Goal: Task Accomplishment & Management: Manage account settings

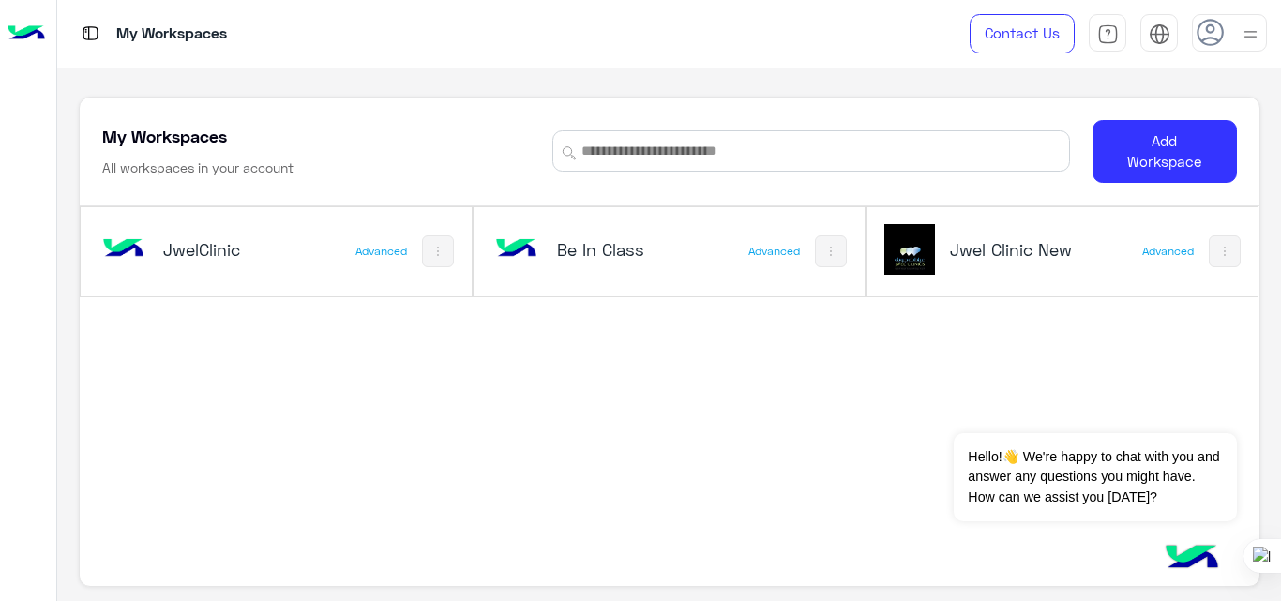
click at [976, 255] on h5 "Jwel Clinic New" at bounding box center [1014, 249] width 129 height 23
click at [1049, 251] on h5 "Jwel Clinic New" at bounding box center [1014, 249] width 129 height 23
click at [917, 247] on img at bounding box center [910, 249] width 51 height 51
click at [960, 267] on div "Jwel Clinic New" at bounding box center [992, 251] width 214 height 54
click at [986, 245] on h5 "Jwel Clinic New" at bounding box center [1014, 249] width 129 height 23
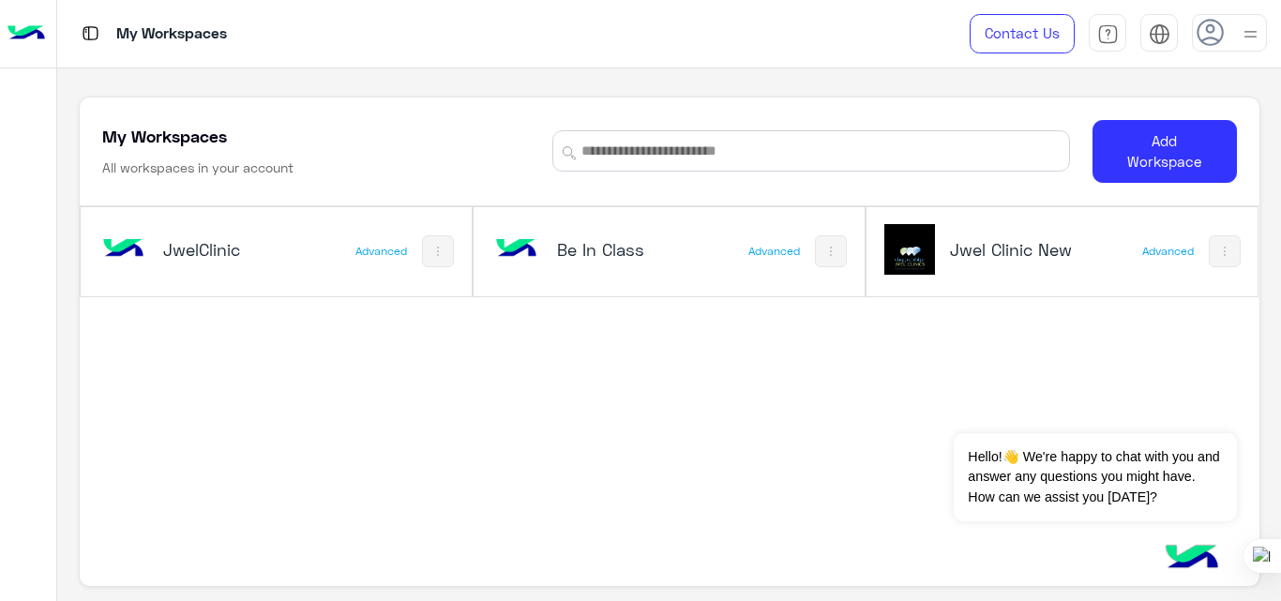
click at [1242, 31] on img at bounding box center [1250, 34] width 23 height 23
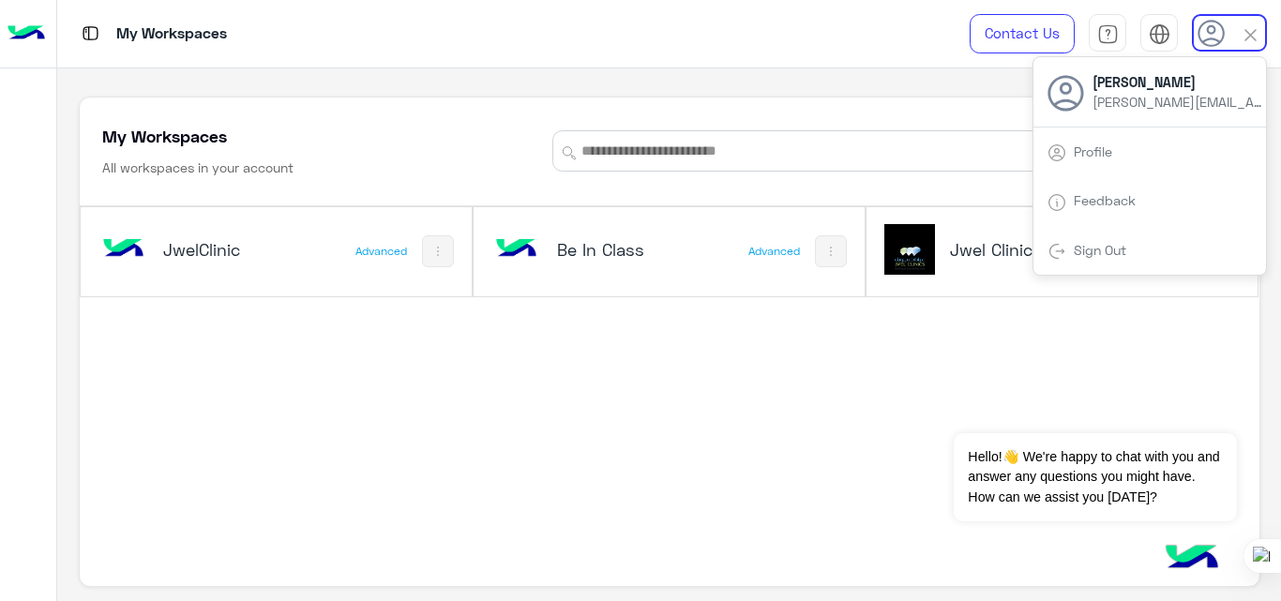
click at [1091, 247] on link "Sign Out" at bounding box center [1100, 250] width 53 height 16
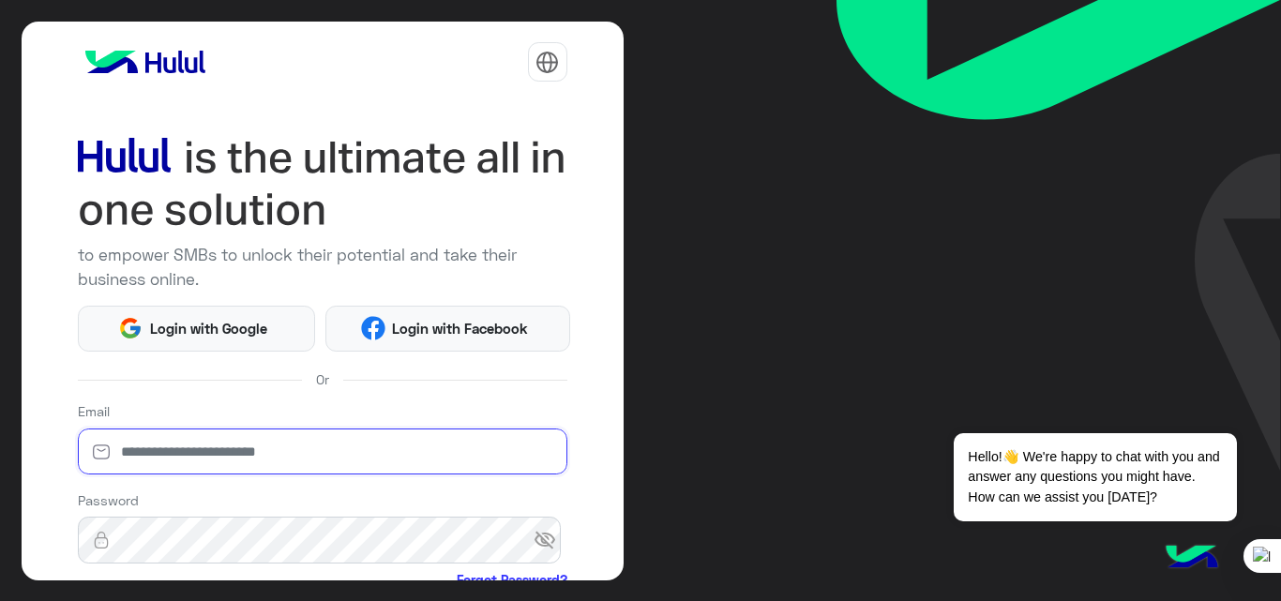
click at [266, 442] on input "email" at bounding box center [323, 452] width 490 height 47
type input "**********"
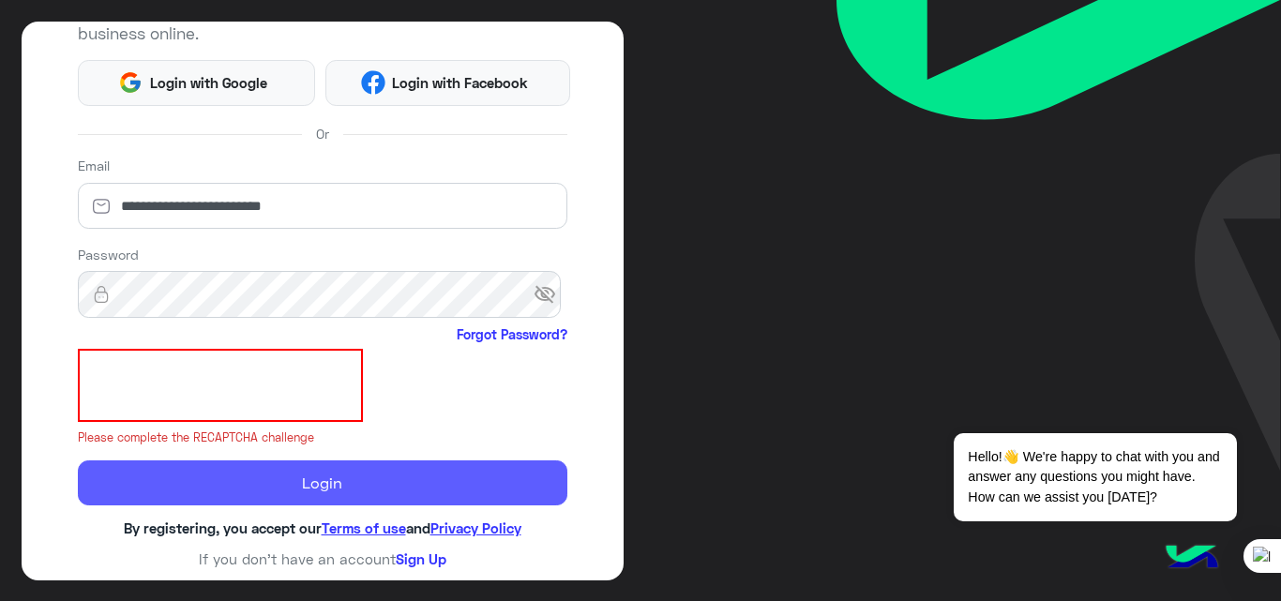
scroll to position [220, 0]
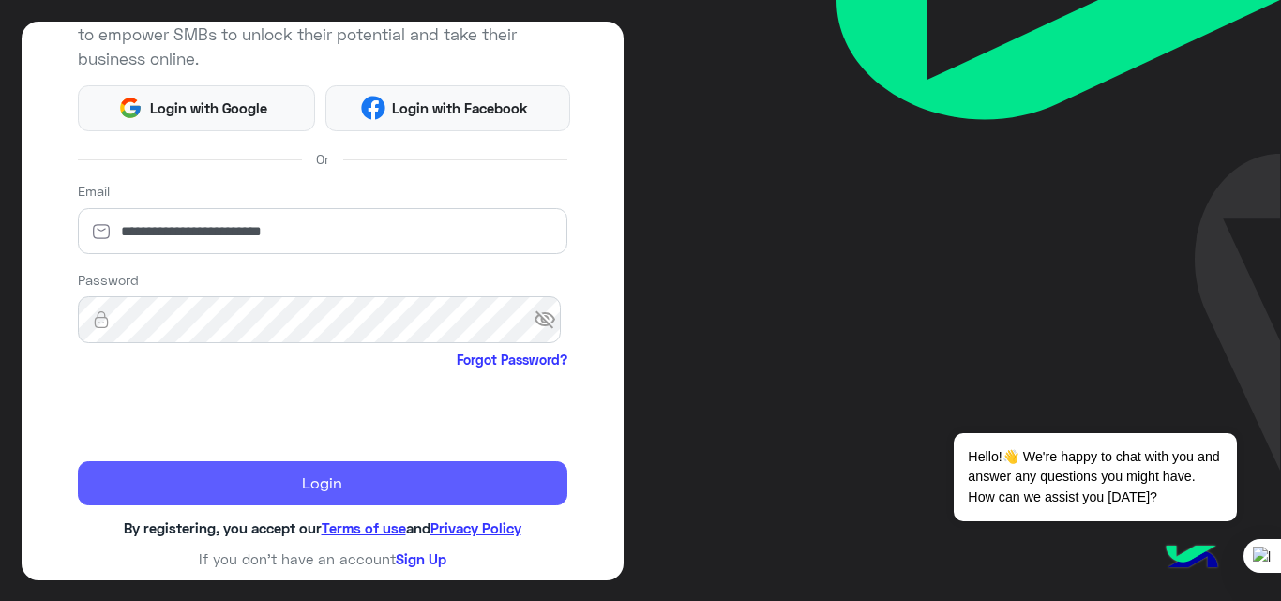
click at [305, 472] on button "Login" at bounding box center [323, 484] width 490 height 45
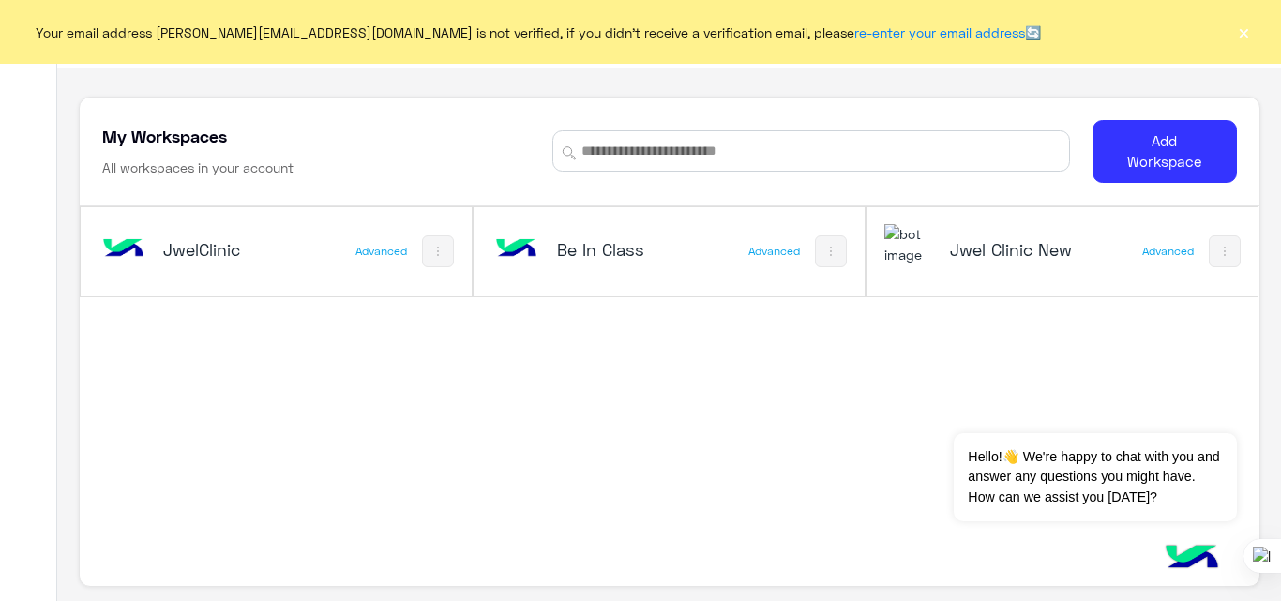
click at [1243, 32] on button "×" at bounding box center [1244, 32] width 19 height 19
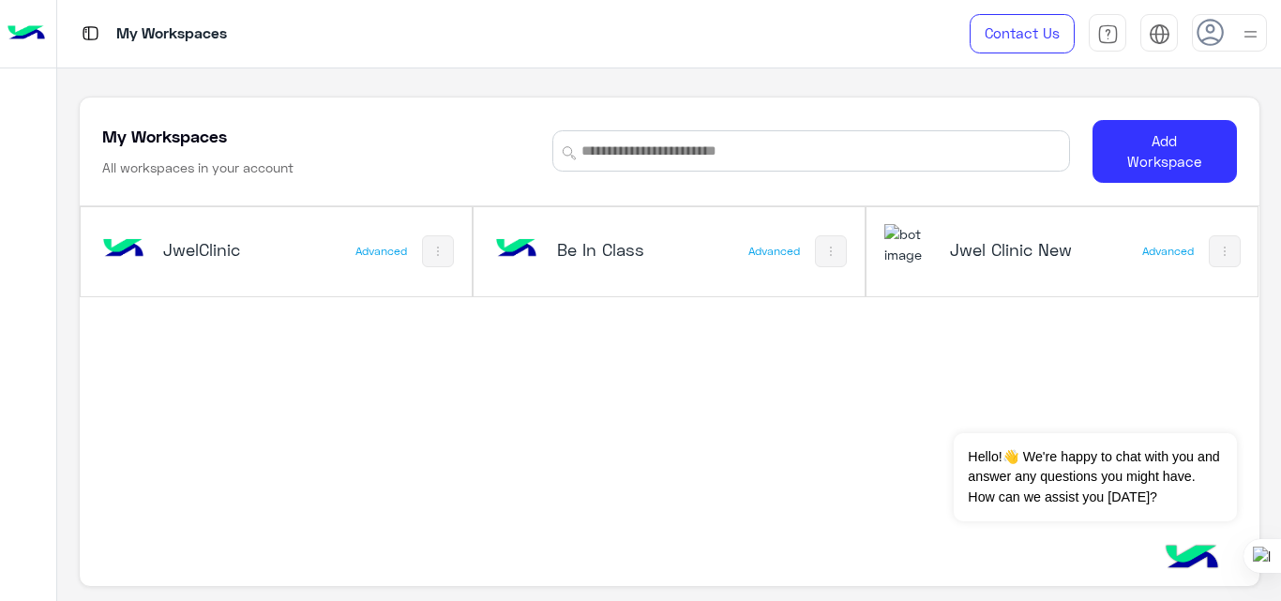
click at [962, 249] on h5 "Jwel Clinic New" at bounding box center [1014, 249] width 129 height 23
click at [568, 258] on h5 "Be In Class" at bounding box center [621, 249] width 129 height 23
click at [978, 243] on h5 "Jwel Clinic New" at bounding box center [1014, 249] width 129 height 23
click at [932, 249] on div "Jwel Clinic New" at bounding box center [992, 251] width 214 height 54
click at [32, 28] on img at bounding box center [27, 33] width 38 height 39
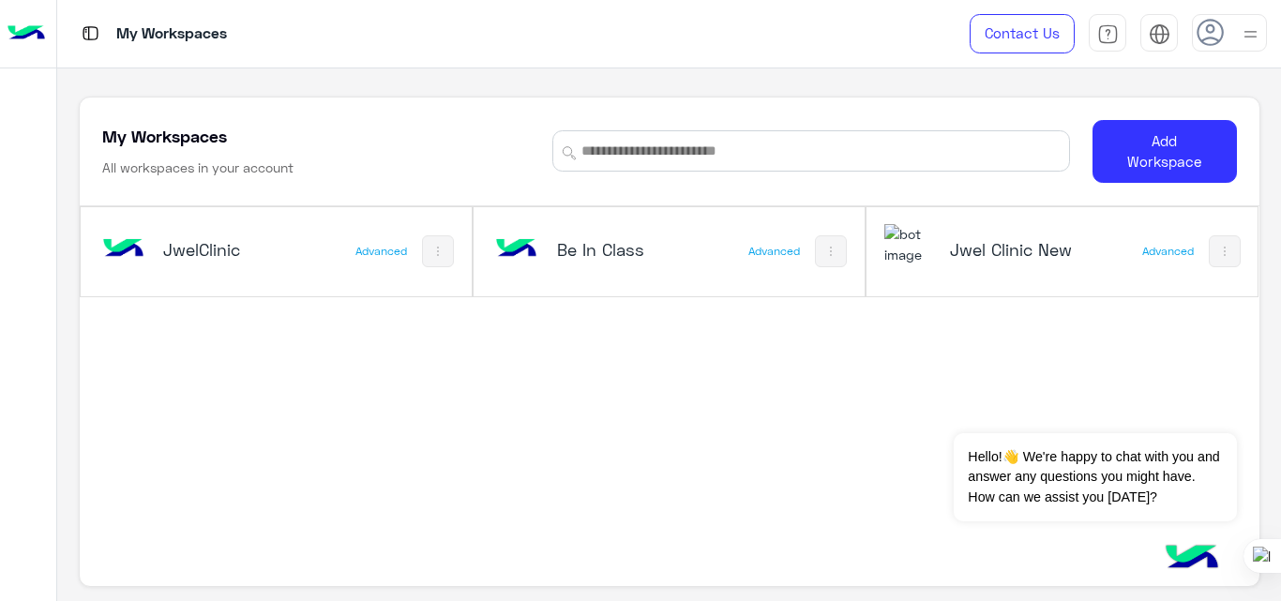
click at [988, 265] on div "Jwel Clinic New" at bounding box center [992, 251] width 214 height 54
click at [952, 246] on h5 "Jwel Clinic New" at bounding box center [1014, 249] width 129 height 23
click at [994, 246] on h5 "Jwel Clinic New" at bounding box center [1014, 249] width 129 height 23
click at [1204, 407] on button "Dismiss ✕" at bounding box center [1181, 410] width 113 height 38
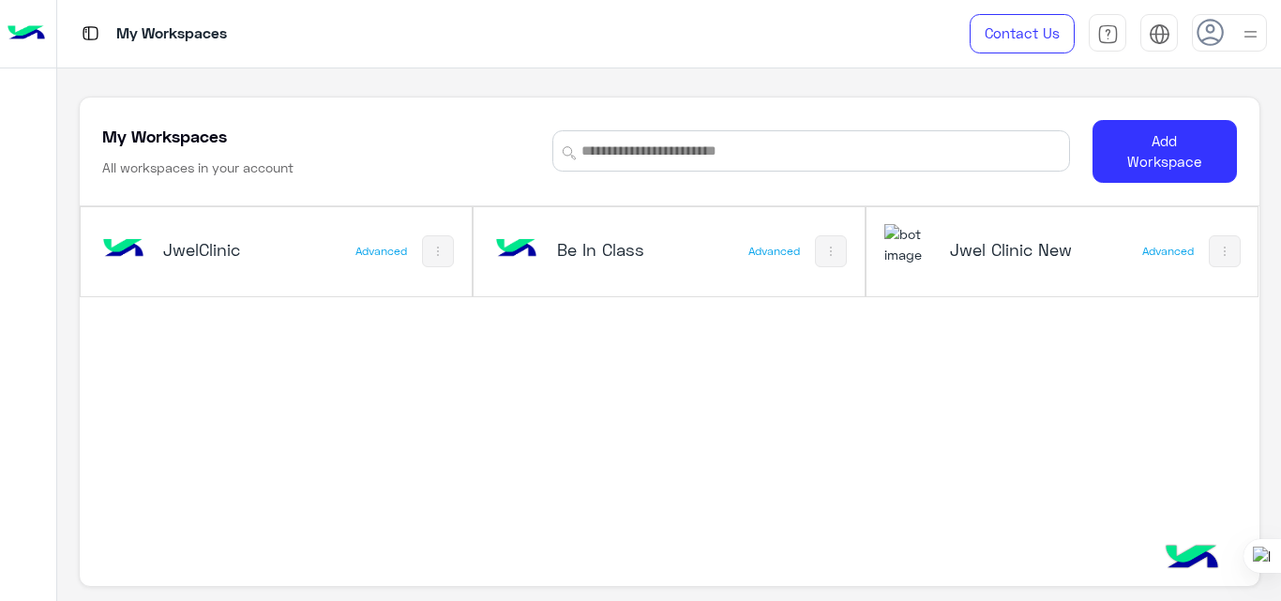
click at [919, 251] on img at bounding box center [910, 244] width 51 height 40
click at [975, 259] on h5 "Jwel Clinic New" at bounding box center [1014, 249] width 129 height 23
click at [35, 32] on img at bounding box center [27, 33] width 38 height 39
click at [961, 247] on h5 "Jwel Clinic New" at bounding box center [1014, 249] width 129 height 23
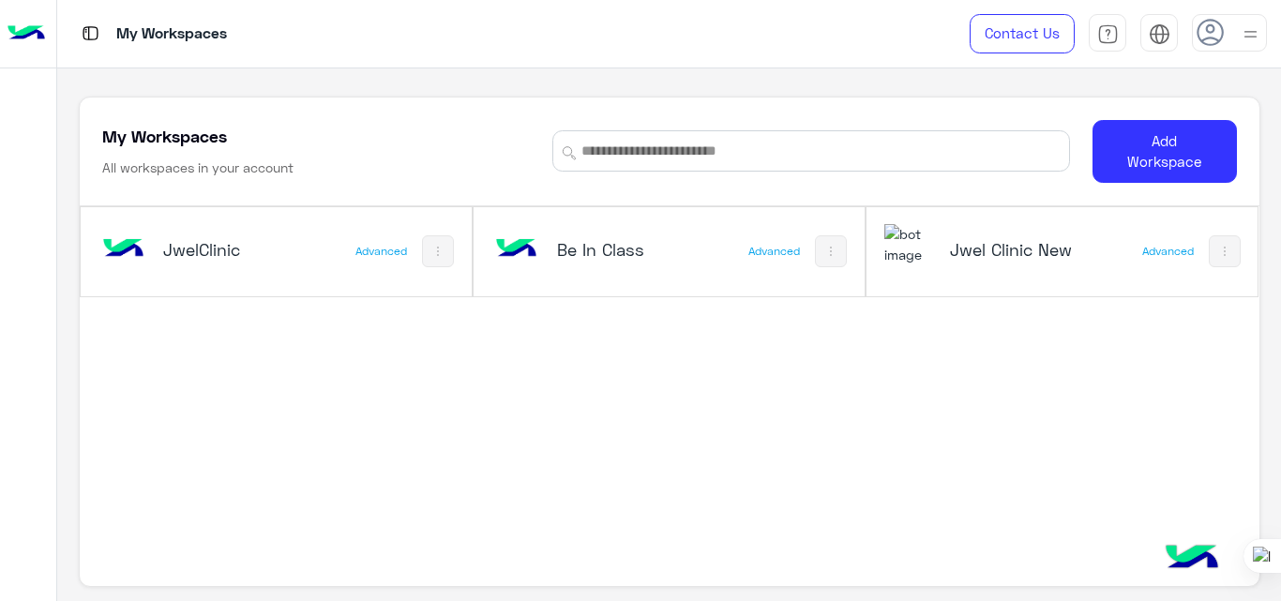
click at [1017, 237] on div "Jwel Clinic New" at bounding box center [992, 251] width 214 height 54
click at [1250, 36] on img at bounding box center [1250, 34] width 23 height 23
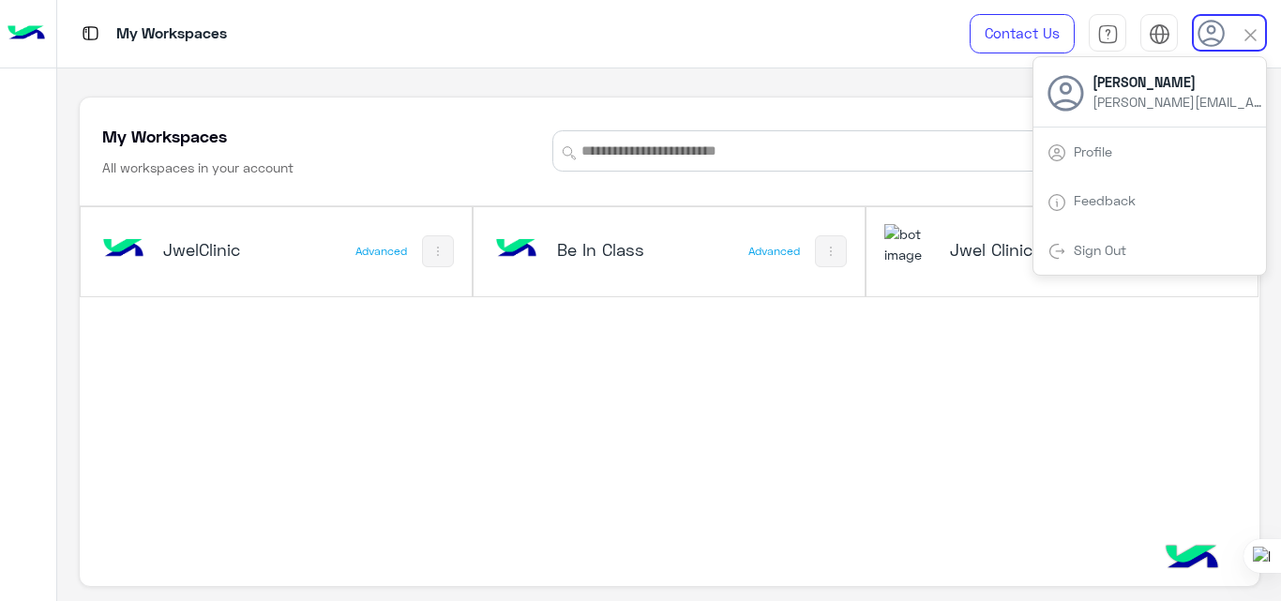
click at [1080, 248] on link "Sign Out" at bounding box center [1100, 250] width 53 height 16
click at [1090, 259] on div "Sign Out" at bounding box center [1150, 251] width 233 height 50
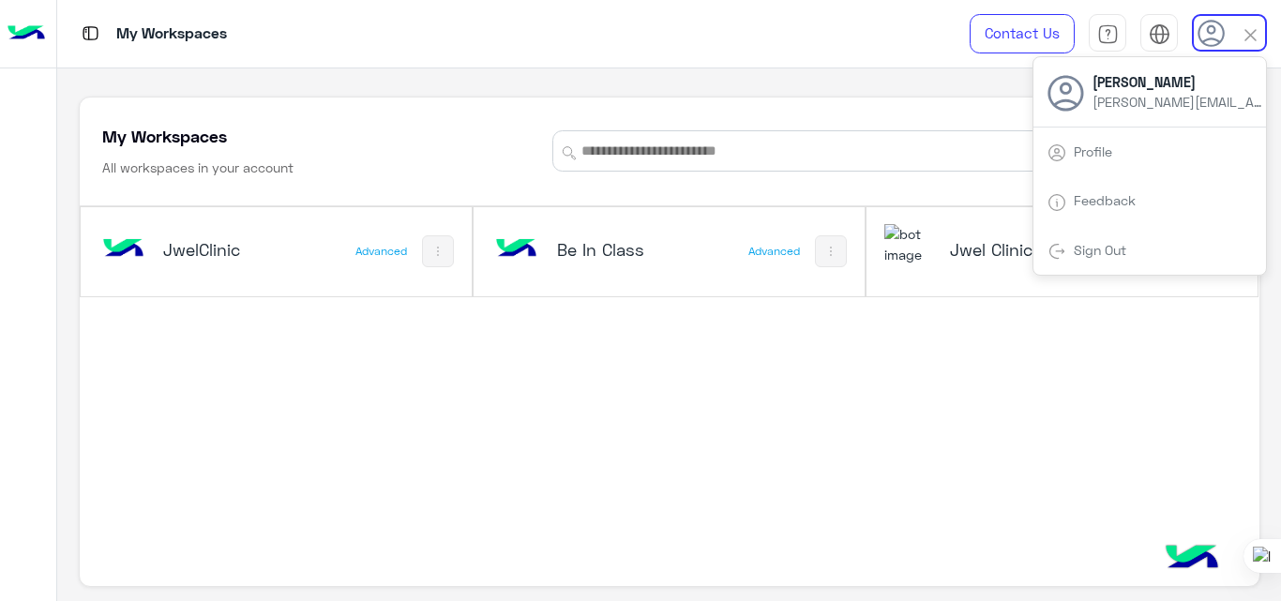
click at [1090, 259] on div "Sign Out" at bounding box center [1150, 251] width 233 height 50
click at [1086, 236] on div "Sign Out" at bounding box center [1150, 251] width 233 height 50
click at [1085, 249] on link "Sign Out" at bounding box center [1100, 250] width 53 height 16
click at [1105, 246] on link "Sign Out" at bounding box center [1100, 250] width 53 height 16
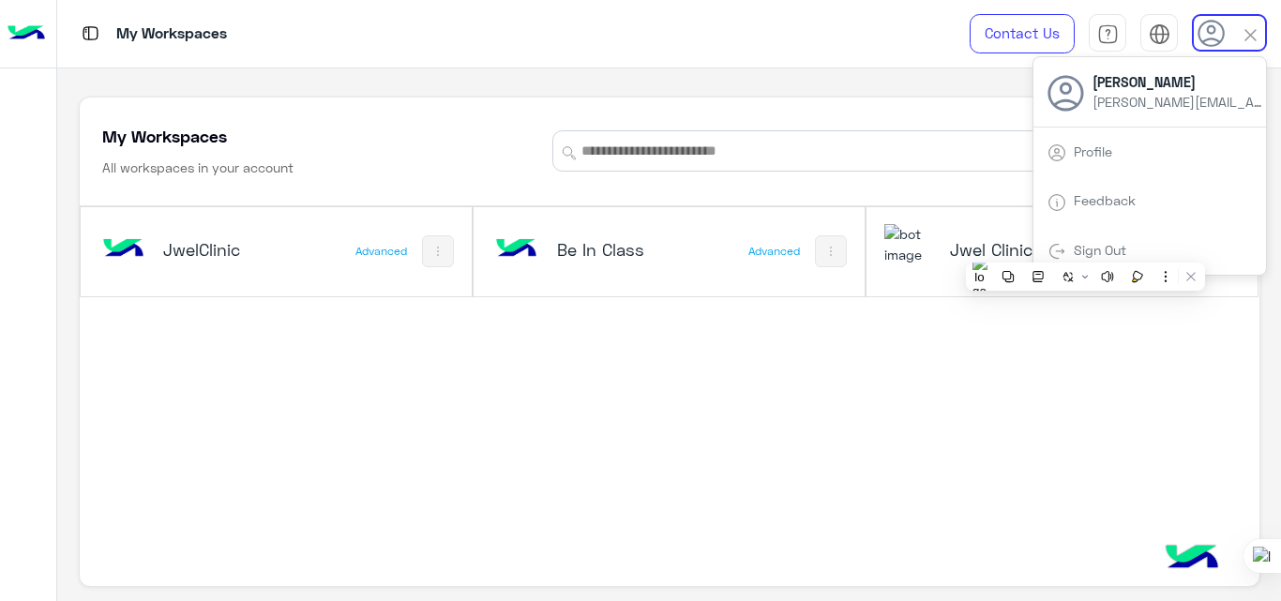
click at [1105, 246] on link "Sign Out" at bounding box center [1100, 250] width 53 height 16
click at [1062, 247] on img at bounding box center [1057, 251] width 19 height 19
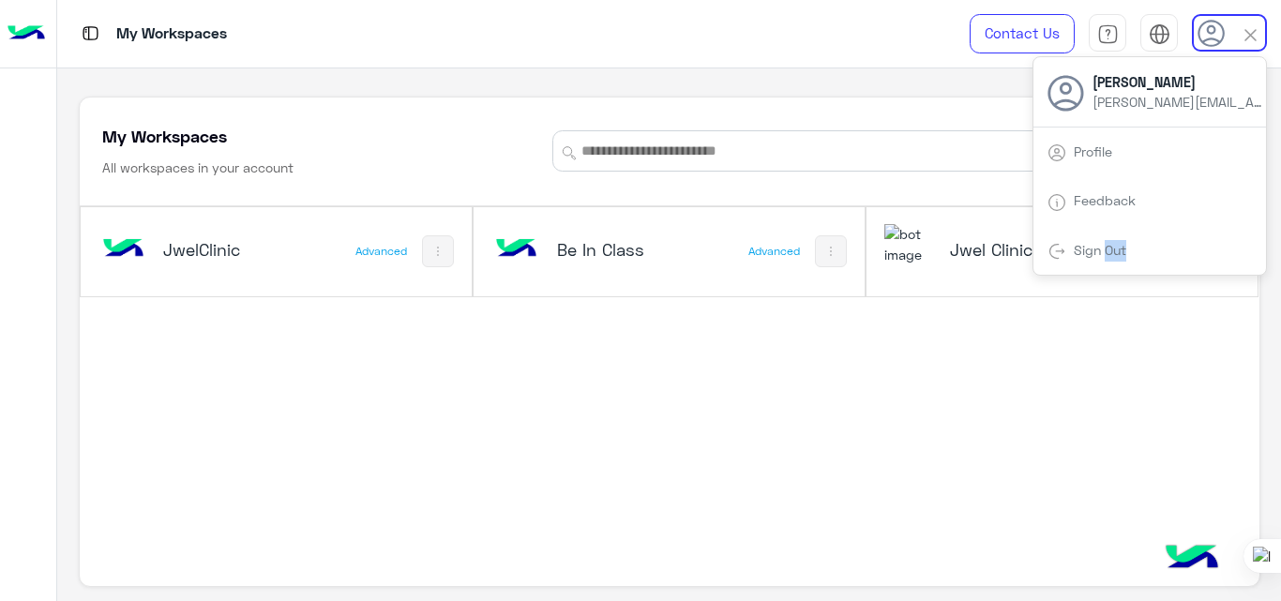
click at [1062, 247] on img at bounding box center [1057, 251] width 19 height 19
click at [1108, 368] on div "JwelClinic Advanced Be In Class Advanced Jwel Clinic New Advanced" at bounding box center [670, 402] width 1180 height 392
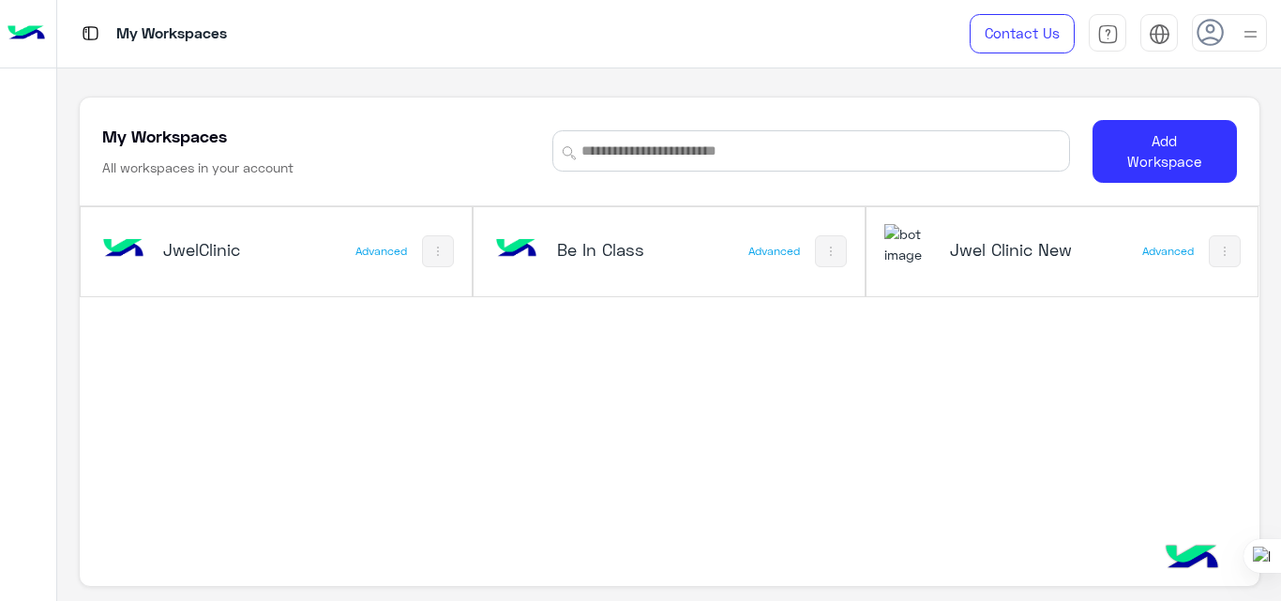
click at [1229, 36] on div at bounding box center [1229, 33] width 75 height 38
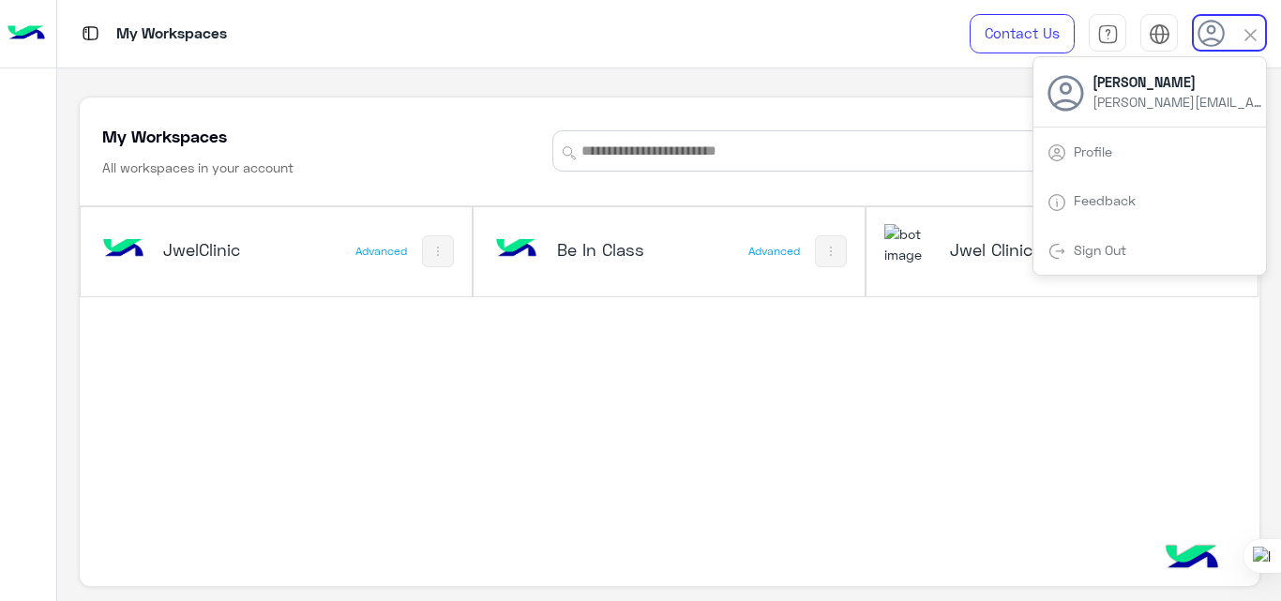
click at [1104, 251] on link "Sign Out" at bounding box center [1100, 250] width 53 height 16
click at [804, 326] on div "JwelClinic Advanced Be In Class Advanced Jwel Clinic New Advanced" at bounding box center [670, 402] width 1180 height 392
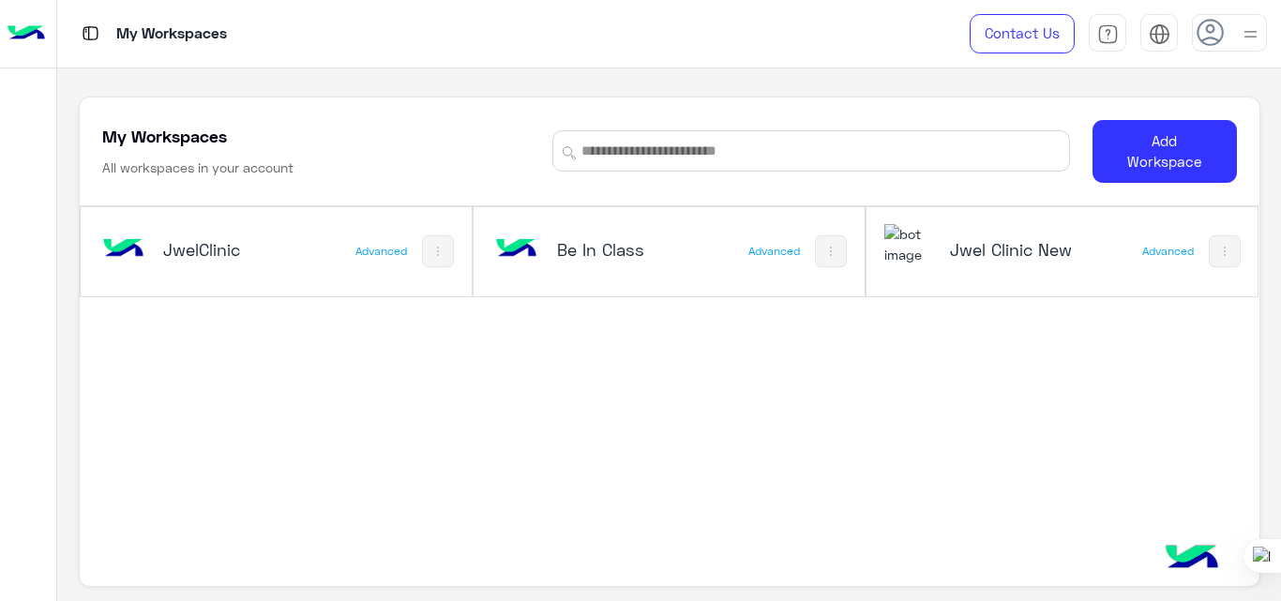
click at [1220, 38] on use at bounding box center [1210, 32] width 27 height 27
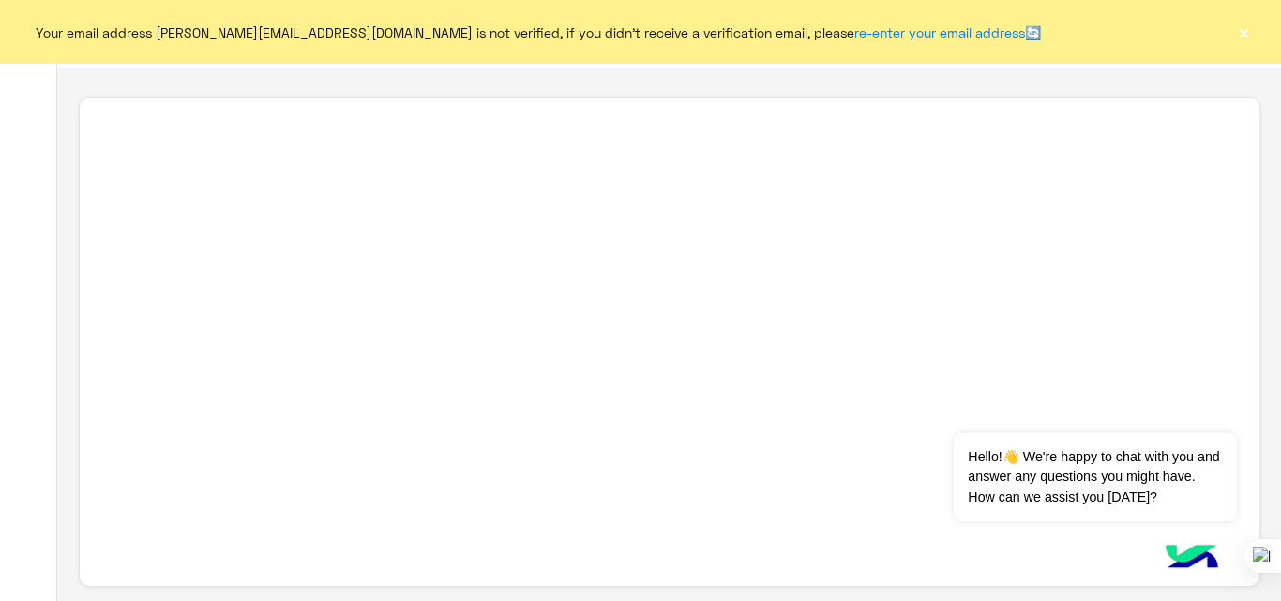
click at [1244, 32] on button "×" at bounding box center [1244, 32] width 19 height 19
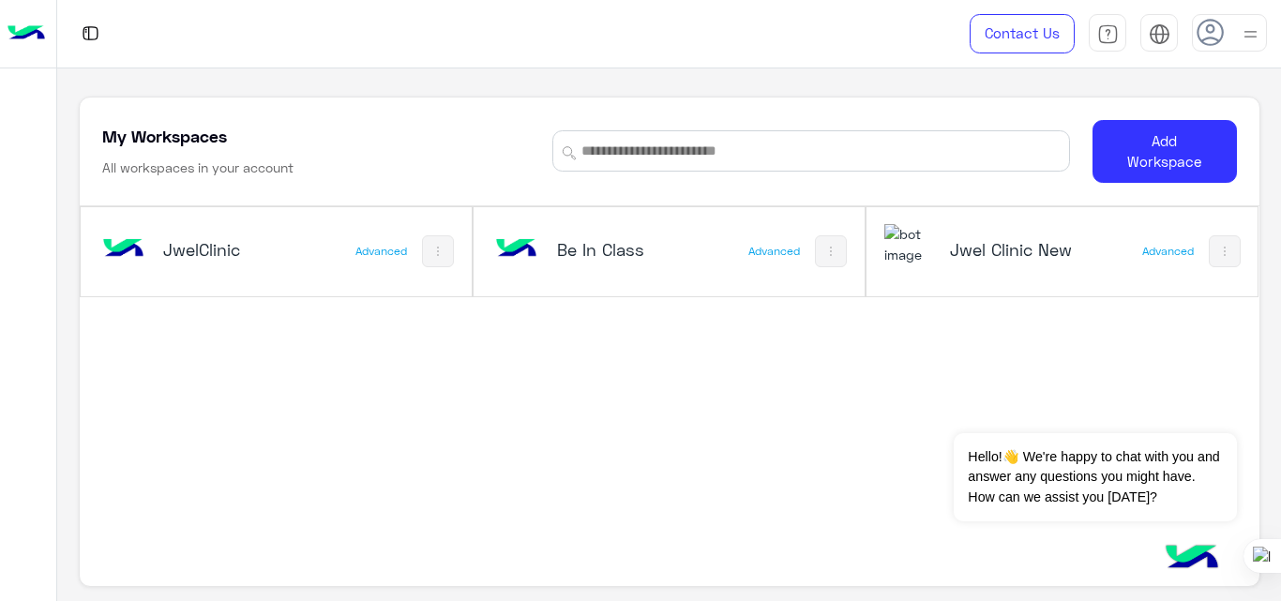
click at [1206, 41] on icon at bounding box center [1211, 33] width 28 height 28
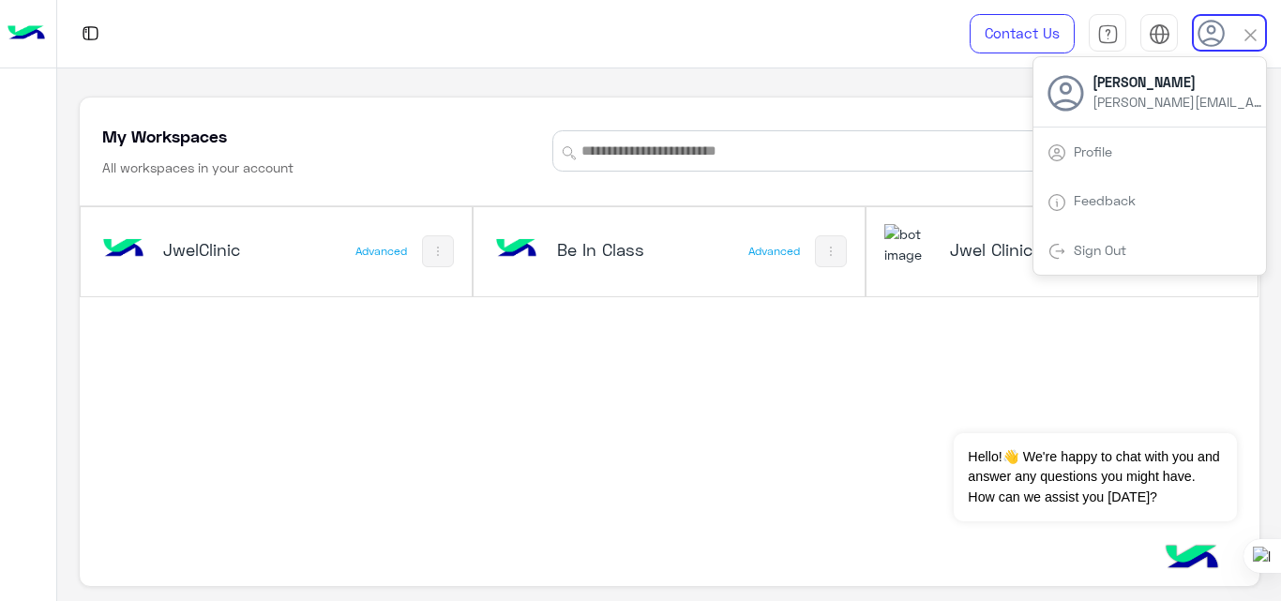
click at [1064, 248] on img at bounding box center [1057, 251] width 19 height 19
click at [1071, 245] on span "Sign Out" at bounding box center [1100, 250] width 67 height 16
click at [1085, 248] on link "Sign Out" at bounding box center [1100, 250] width 53 height 16
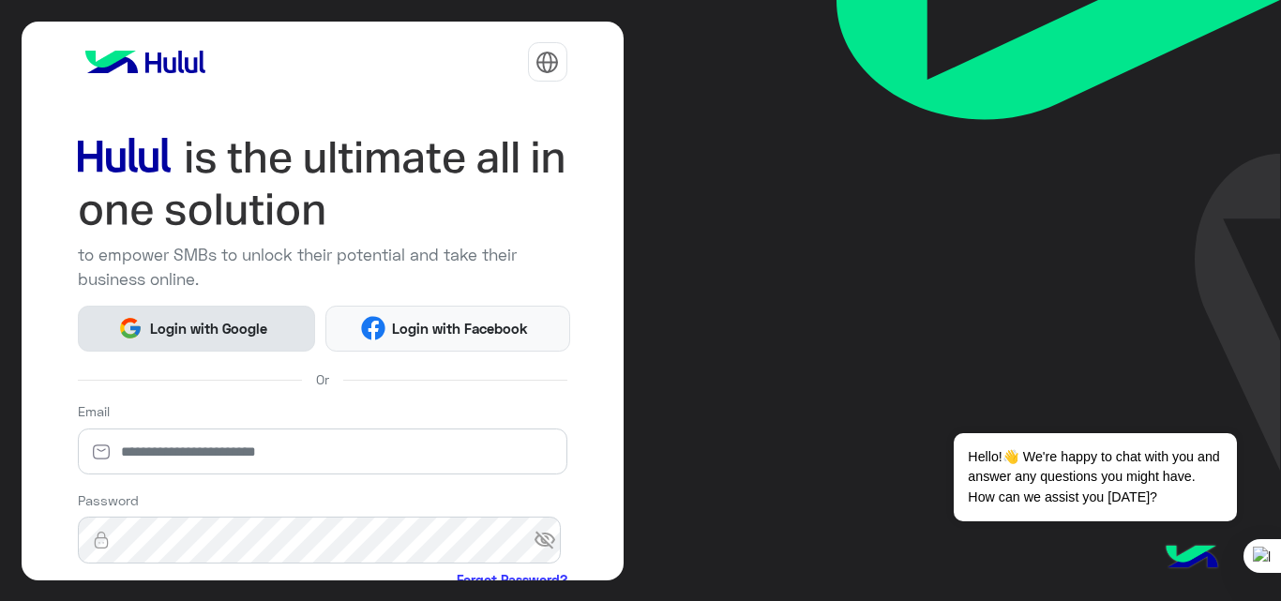
click at [211, 318] on span "Login with Google" at bounding box center [208, 329] width 131 height 22
